Goal: Information Seeking & Learning: Understand process/instructions

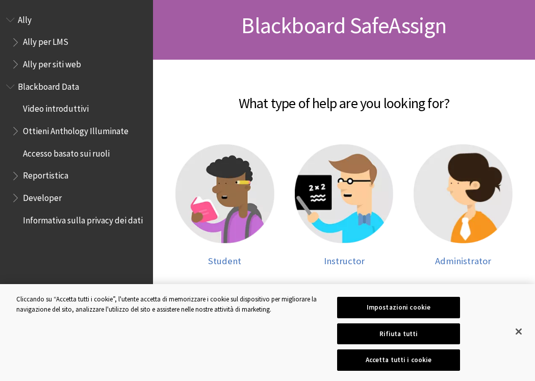
scroll to position [202, 0]
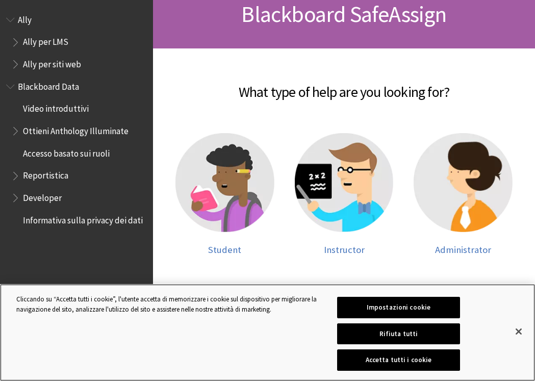
click at [405, 336] on button "Rifiuta tutti" at bounding box center [398, 333] width 123 height 21
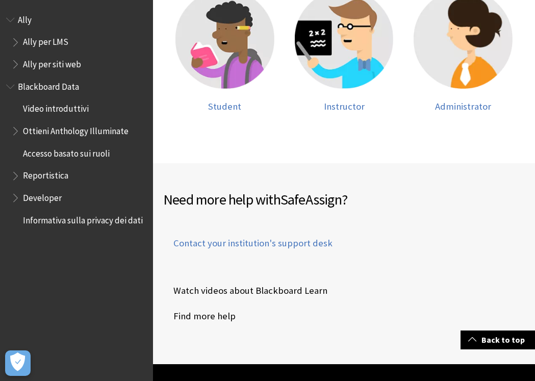
scroll to position [348, 0]
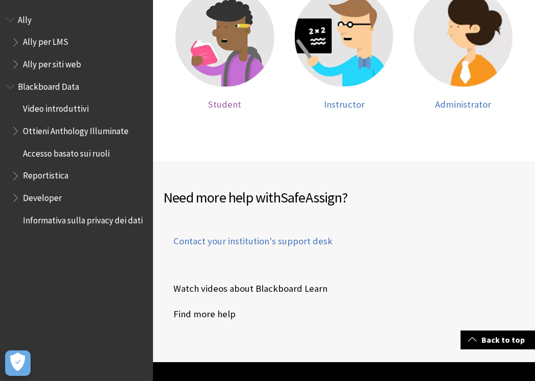
click at [216, 104] on span "Student" at bounding box center [224, 104] width 33 height 12
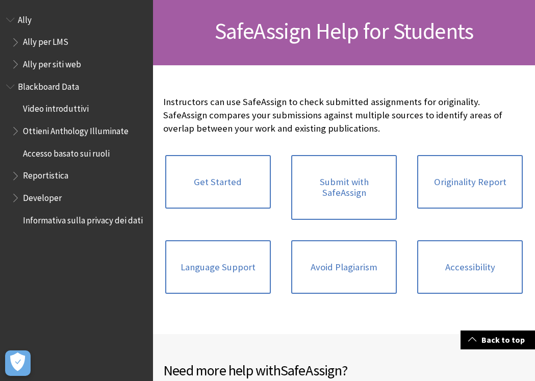
scroll to position [182, 0]
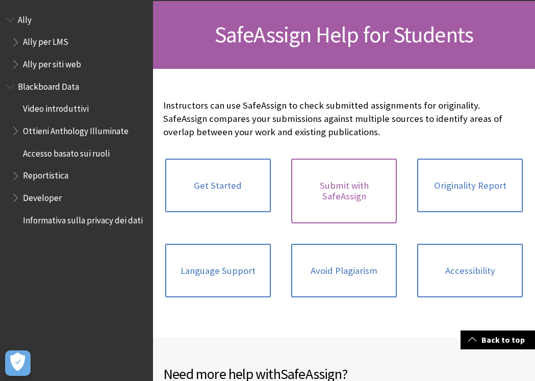
click at [332, 195] on link "Submit with SafeAssign" at bounding box center [344, 191] width 106 height 65
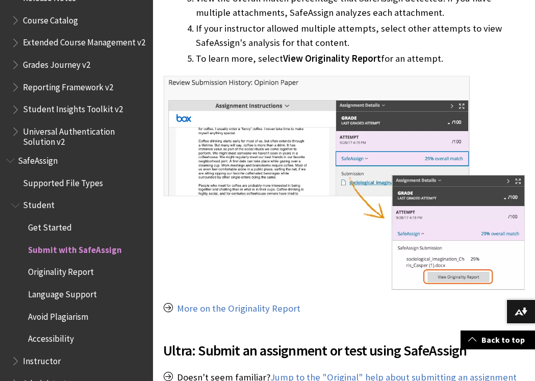
scroll to position [926, 0]
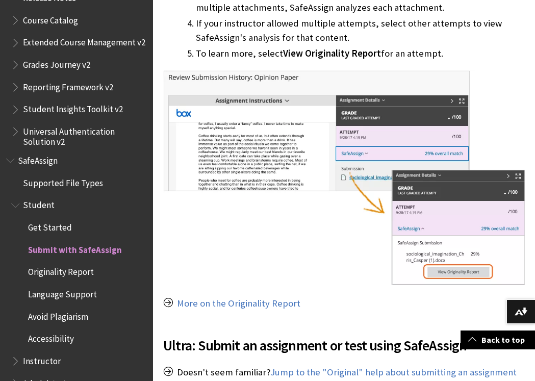
click at [44, 219] on span "Get Started" at bounding box center [50, 226] width 44 height 14
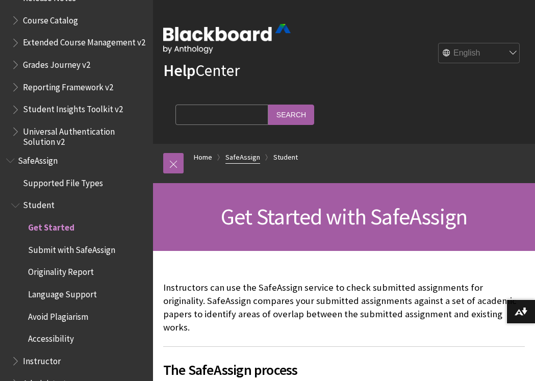
click at [239, 157] on link "SafeAssign" at bounding box center [242, 157] width 35 height 13
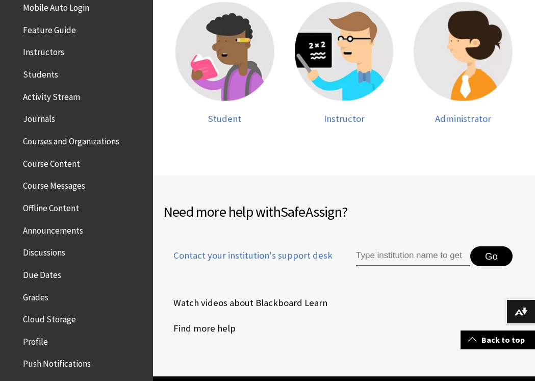
scroll to position [330, 0]
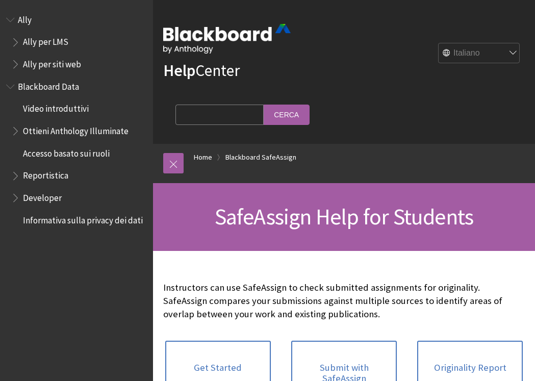
scroll to position [182, 0]
